Goal: Information Seeking & Learning: Understand process/instructions

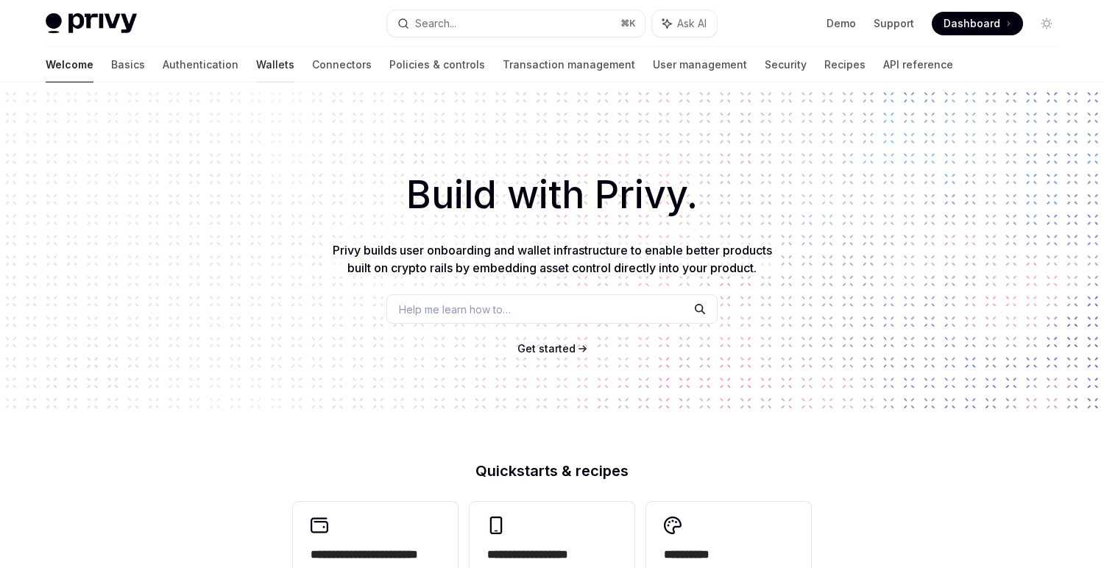
click at [256, 61] on link "Wallets" at bounding box center [275, 64] width 38 height 35
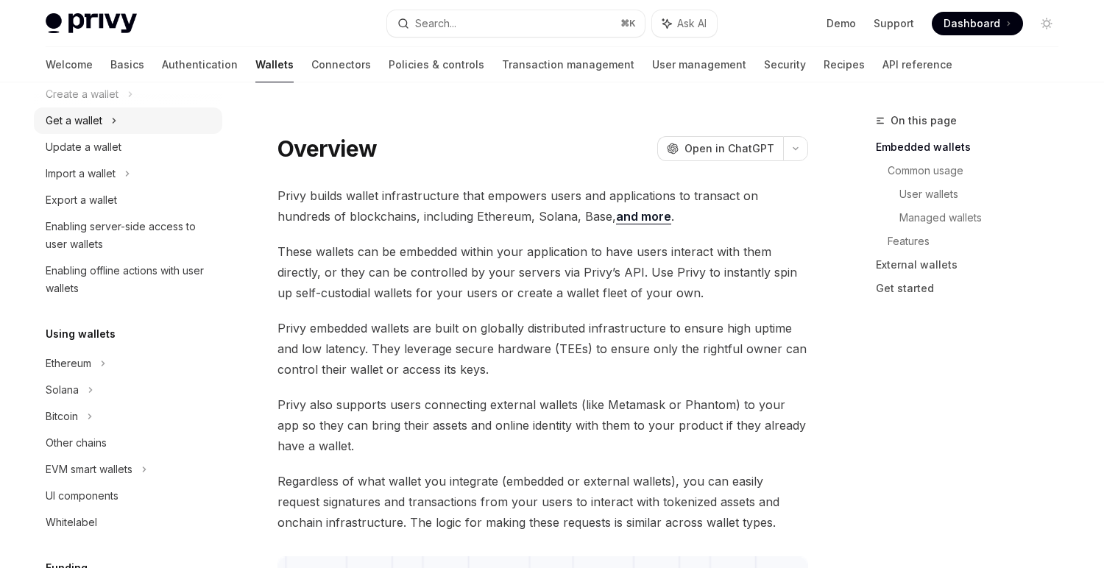
scroll to position [191, 0]
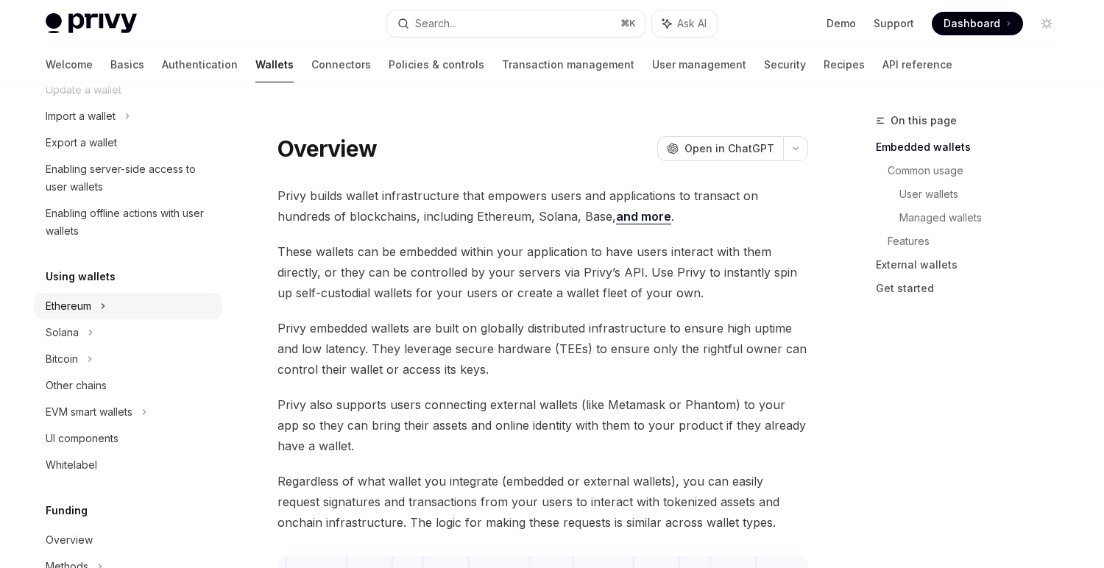
click at [115, 298] on div "Ethereum" at bounding box center [128, 306] width 188 height 27
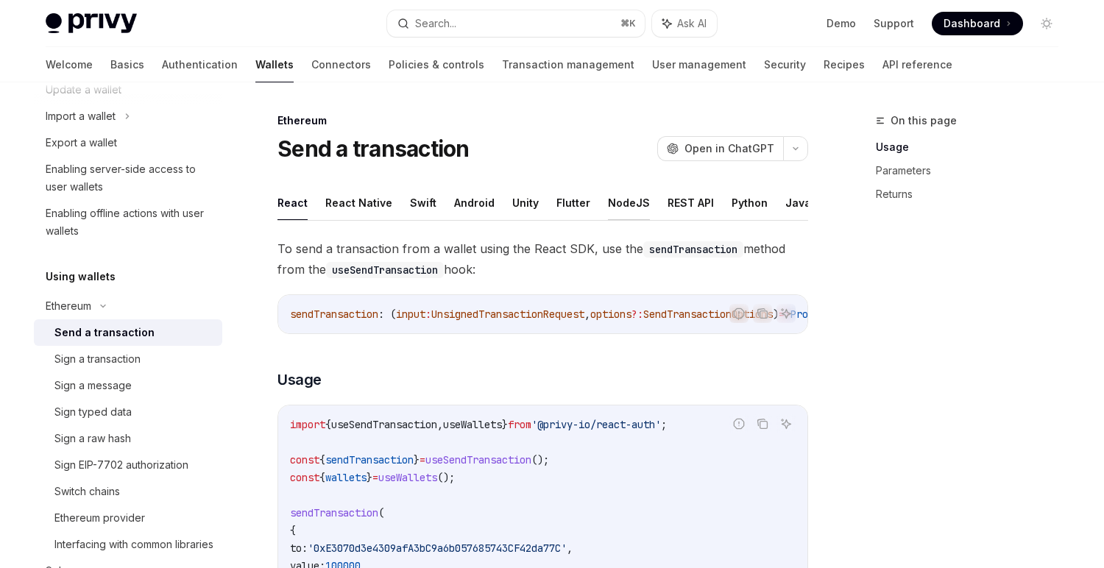
click at [609, 209] on button "NodeJS" at bounding box center [629, 203] width 42 height 35
type textarea "*"
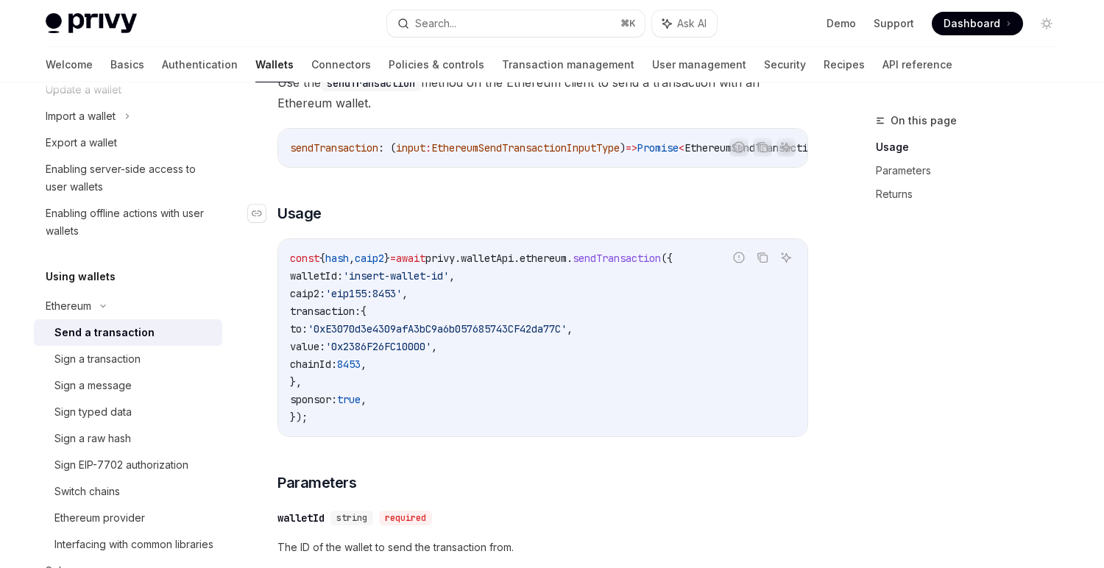
scroll to position [258, 0]
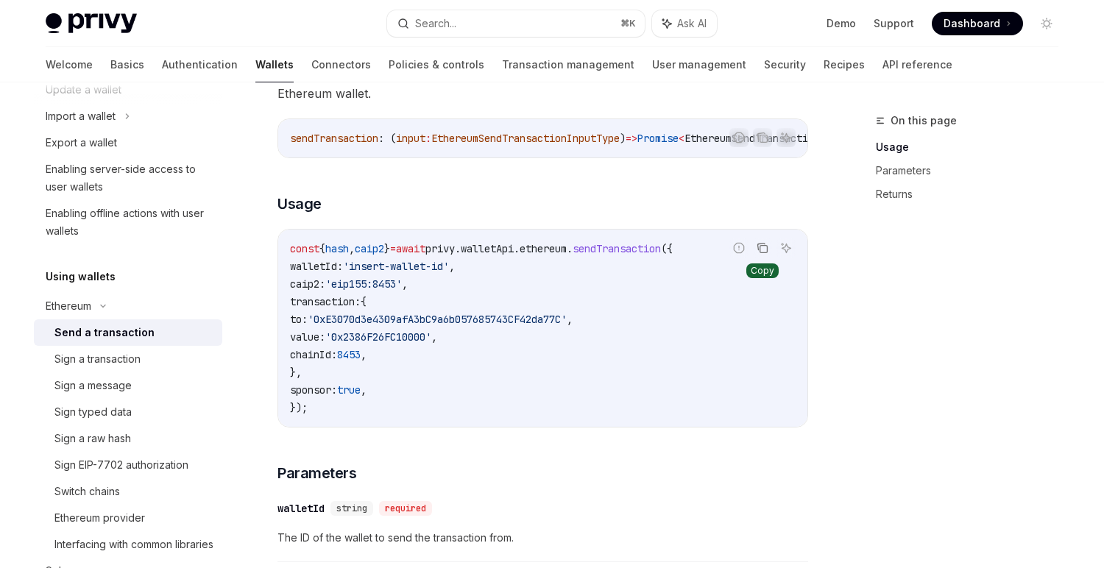
click at [763, 253] on icon "Copy the contents from the code block" at bounding box center [763, 249] width 7 height 7
click at [763, 252] on icon "Copy the contents from the code block" at bounding box center [763, 248] width 12 height 8
click at [760, 253] on icon "Copy the contents from the code block" at bounding box center [763, 249] width 7 height 7
